Goal: Task Accomplishment & Management: Use online tool/utility

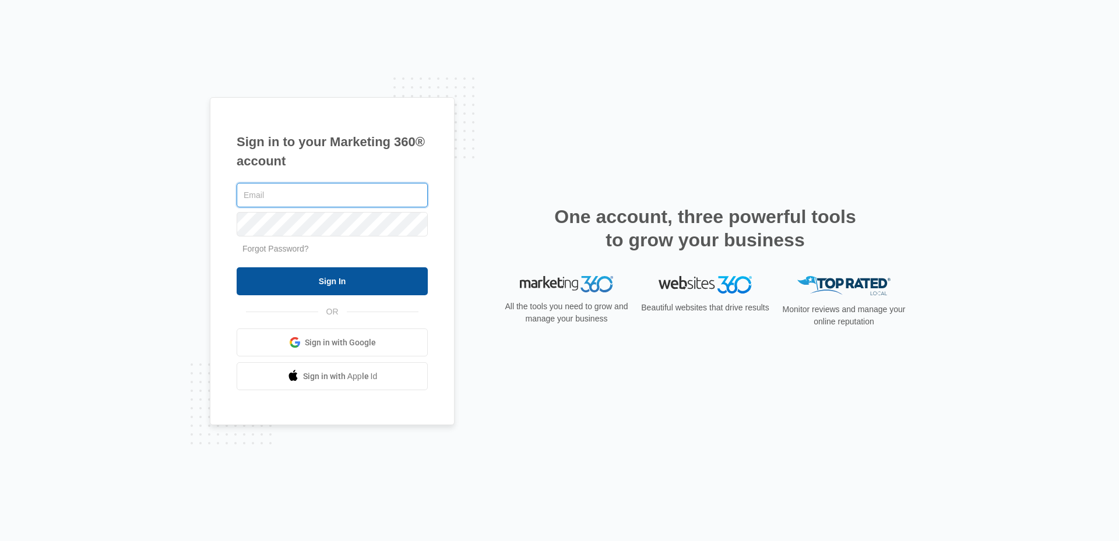
type input "[EMAIL_ADDRESS][DOMAIN_NAME]"
click at [365, 278] on input "Sign In" at bounding box center [332, 281] width 191 height 28
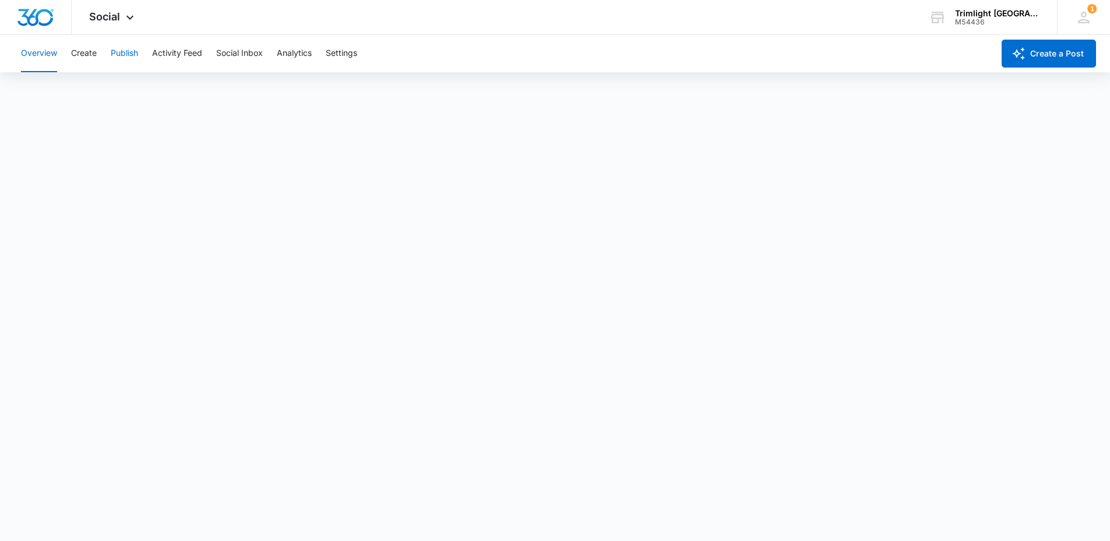
click at [131, 51] on button "Publish" at bounding box center [124, 53] width 27 height 37
